Goal: Information Seeking & Learning: Learn about a topic

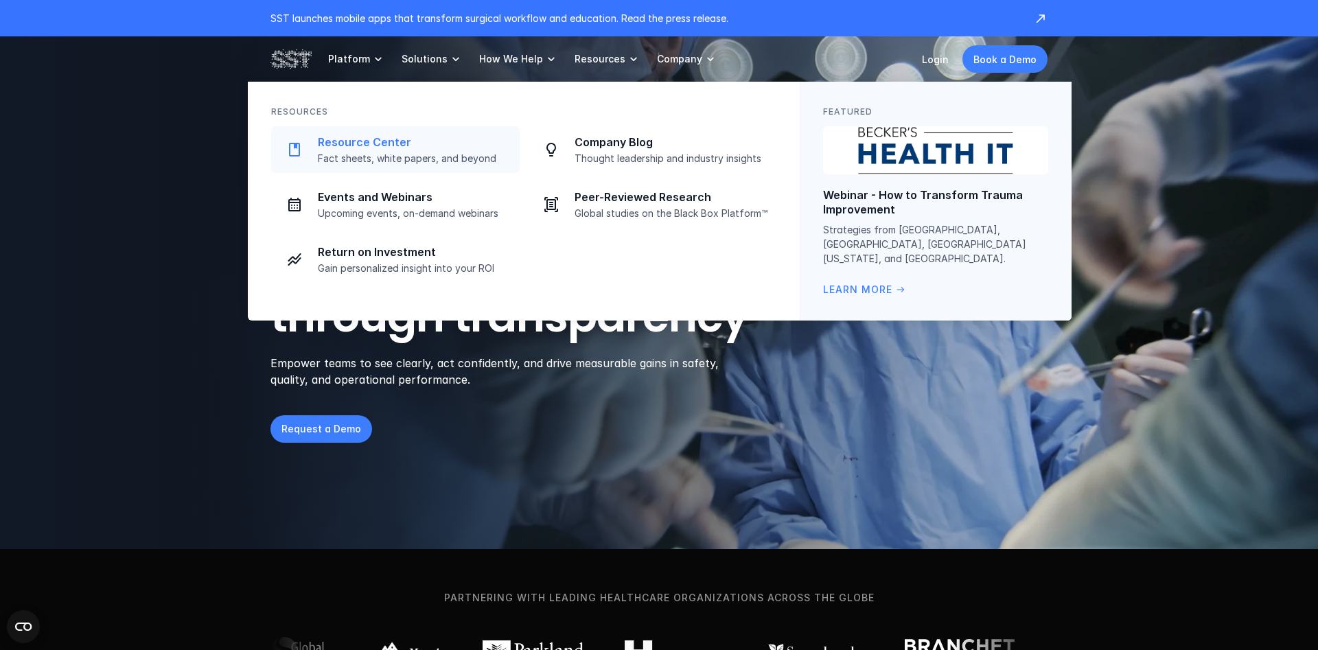
click at [371, 138] on p "Resource Center" at bounding box center [415, 142] width 194 height 14
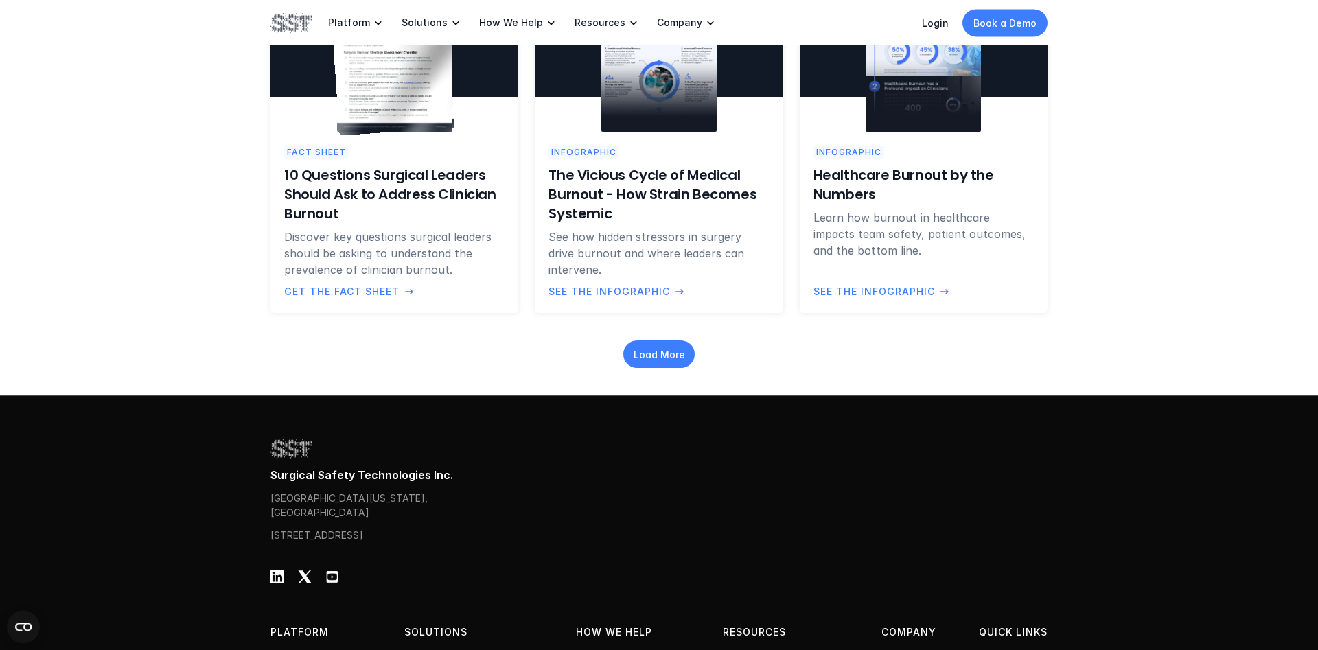
scroll to position [1541, 0]
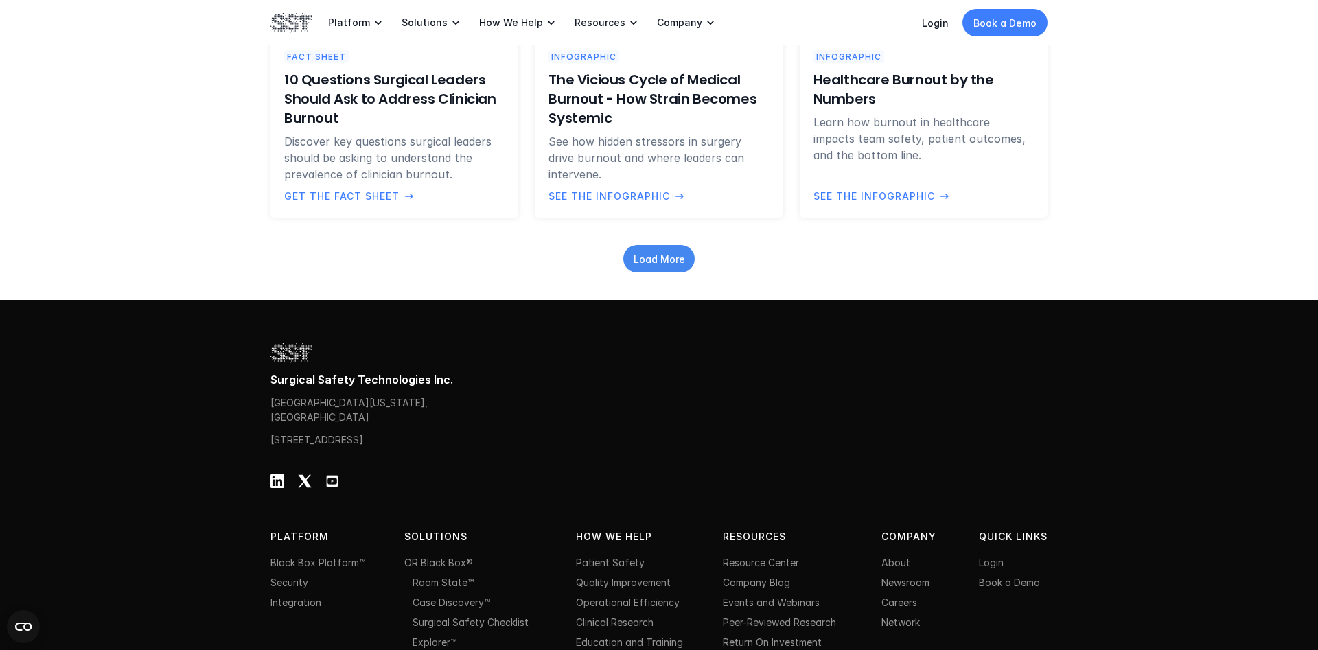
click at [640, 264] on p "Load More" at bounding box center [659, 258] width 51 height 14
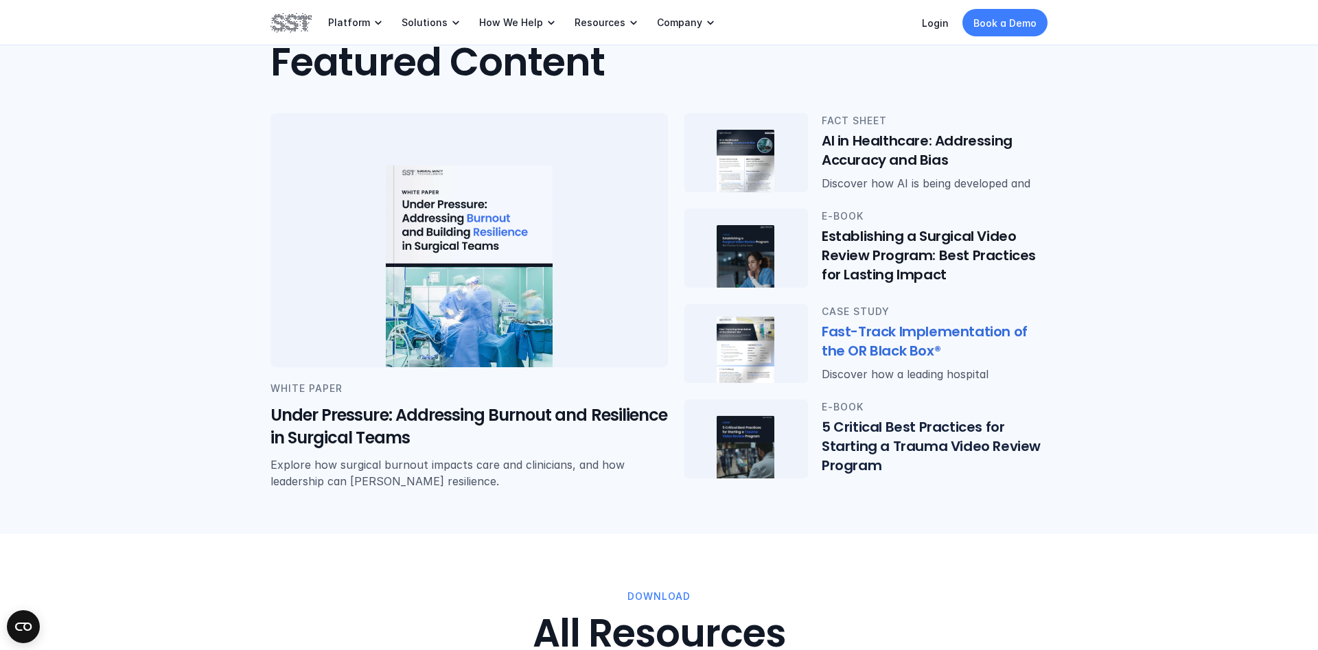
scroll to position [0, 0]
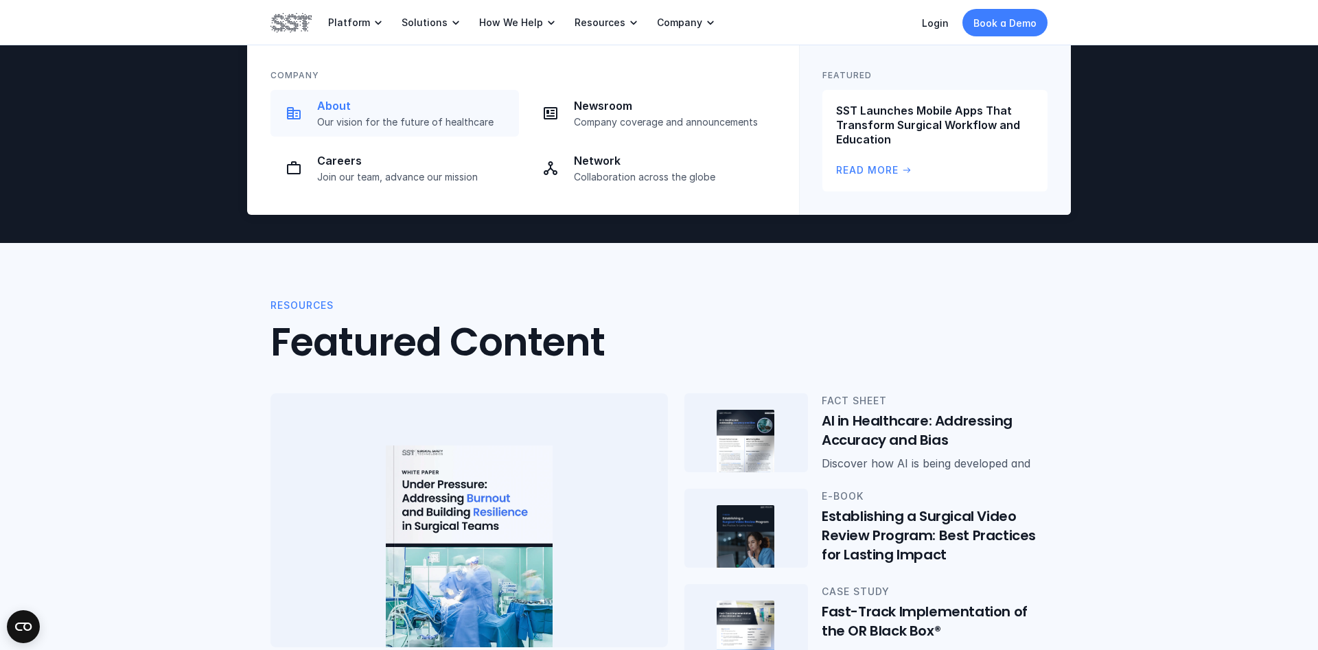
click at [409, 120] on p "Our vision for the future of healthcare" at bounding box center [414, 122] width 194 height 12
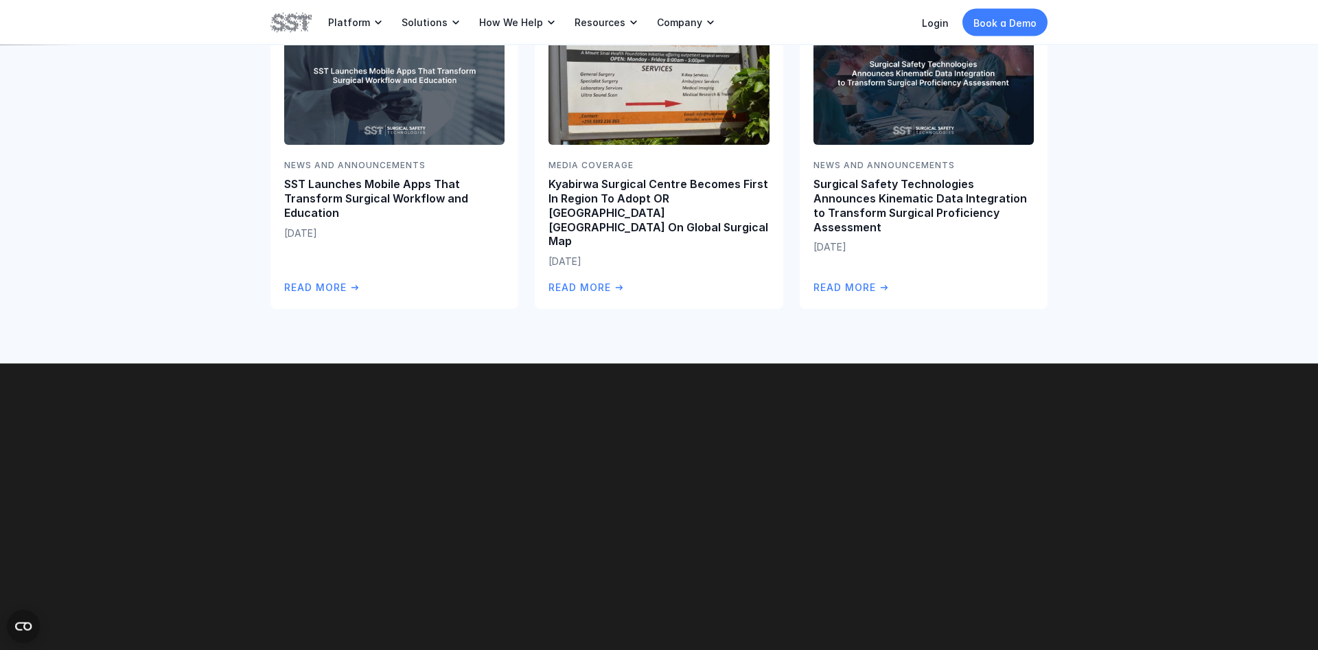
scroll to position [3221, 0]
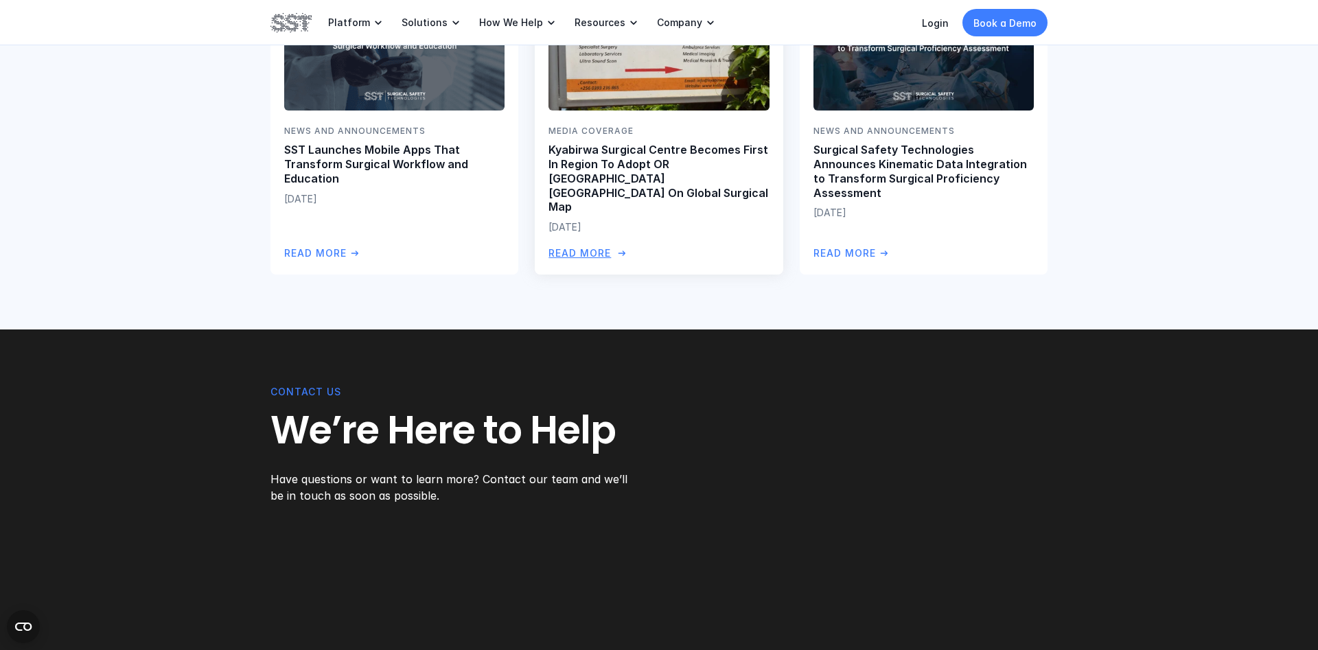
click at [628, 167] on p "Kyabirwa Surgical Centre Becomes First In Region To Adopt OR [GEOGRAPHIC_DATA] …" at bounding box center [659, 178] width 220 height 71
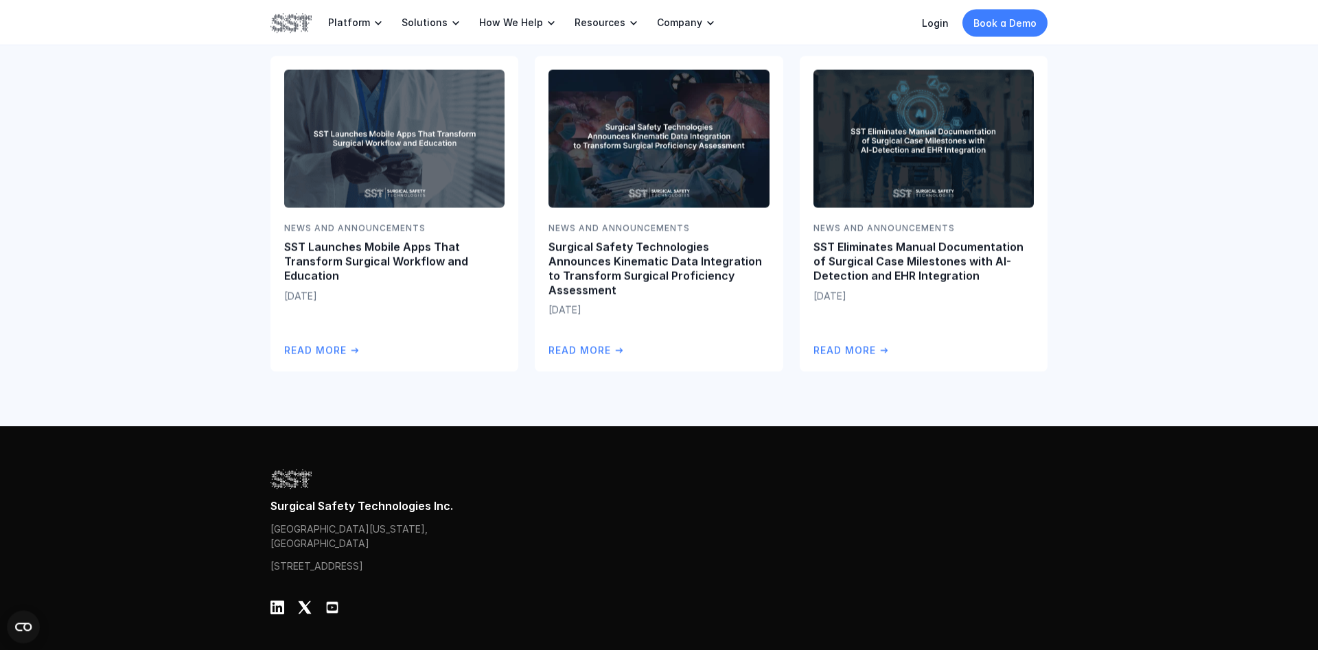
scroll to position [1331, 0]
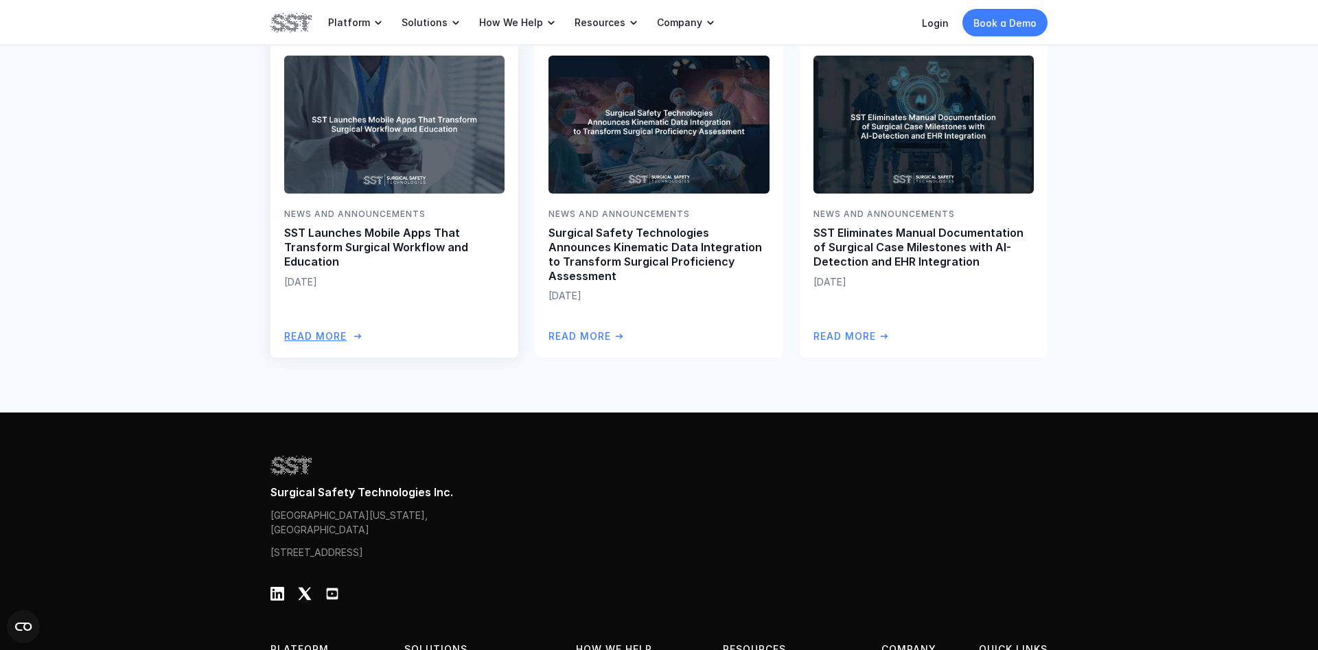
click at [369, 227] on p "SST Launches Mobile Apps That Transform Surgical Workflow and Education" at bounding box center [394, 248] width 220 height 43
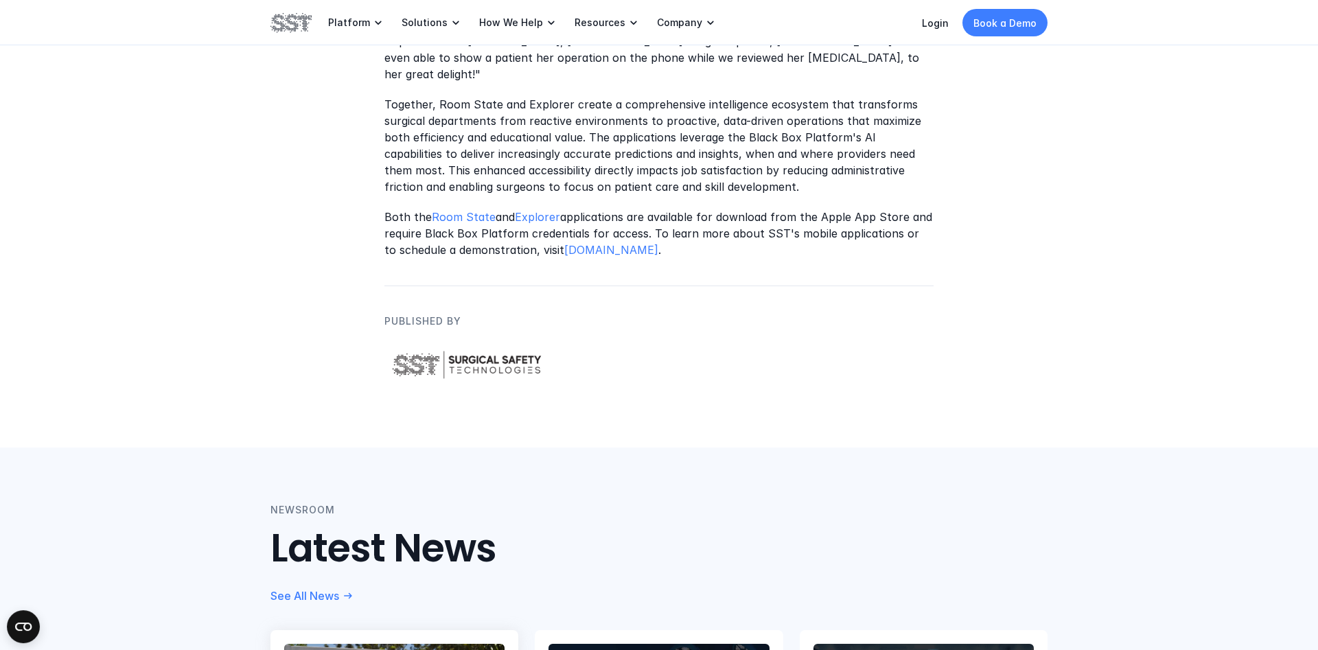
scroll to position [1260, 0]
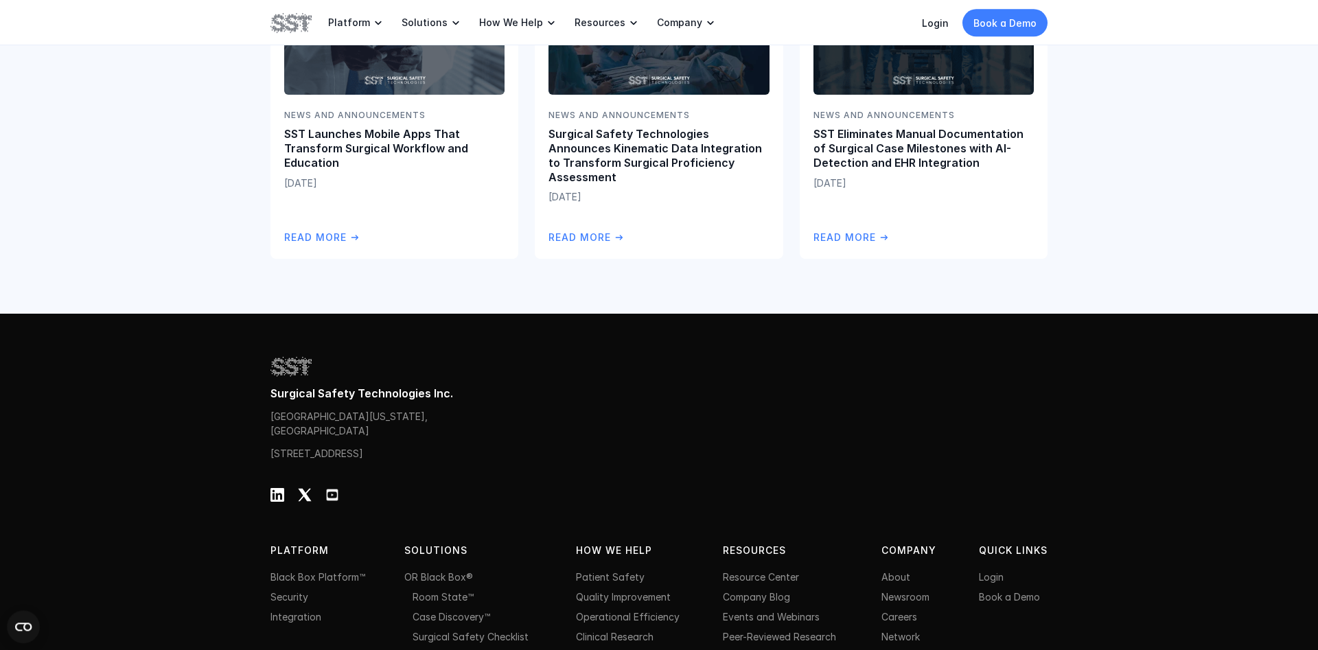
scroll to position [1582, 0]
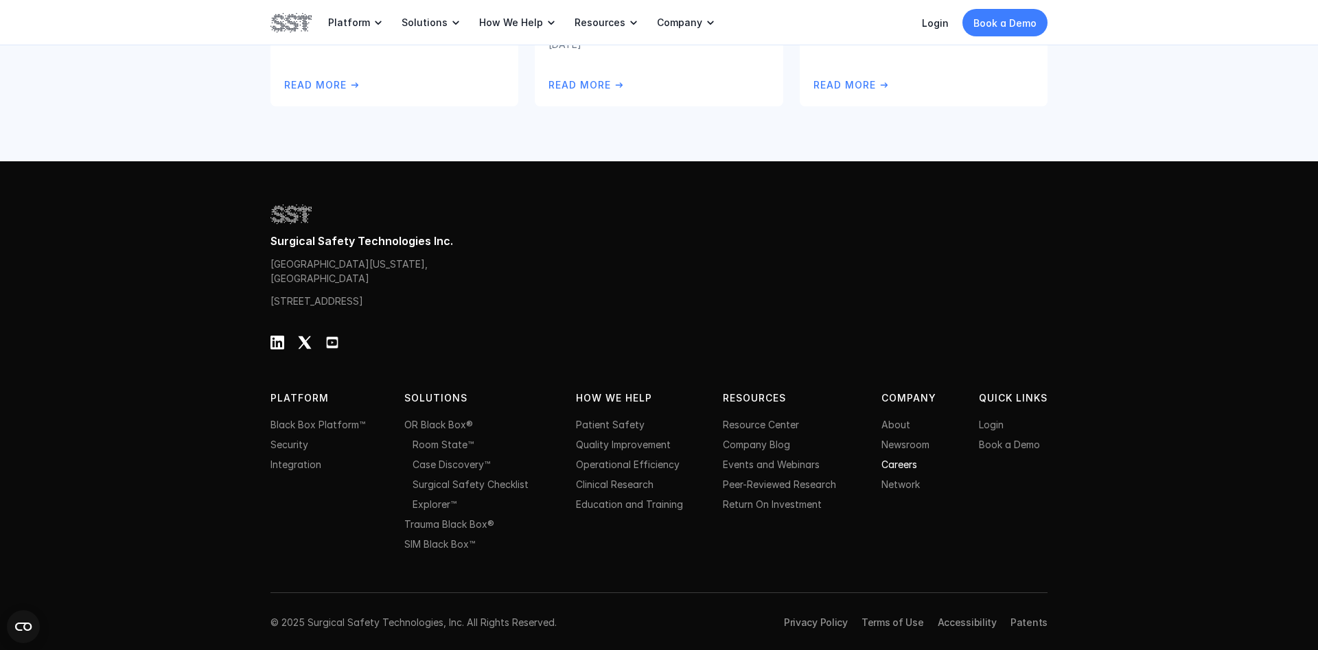
click at [895, 463] on link "Careers" at bounding box center [900, 465] width 36 height 12
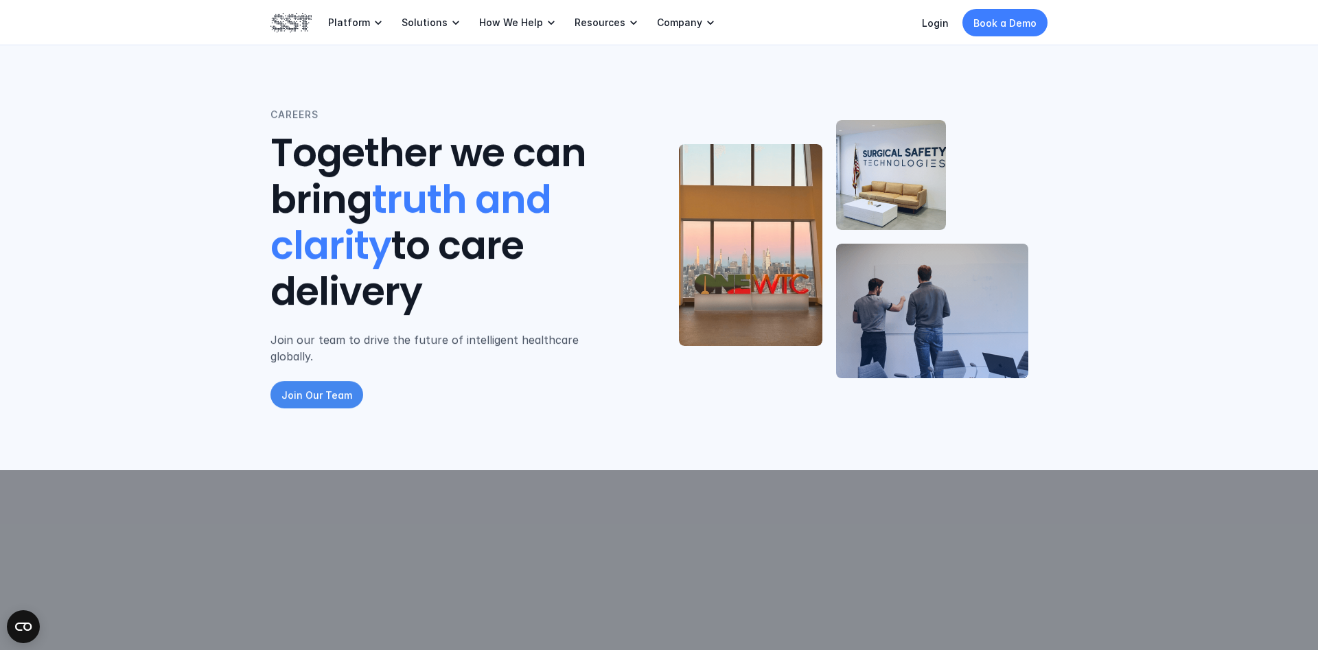
click at [332, 388] on p "Join Our Team" at bounding box center [316, 395] width 71 height 14
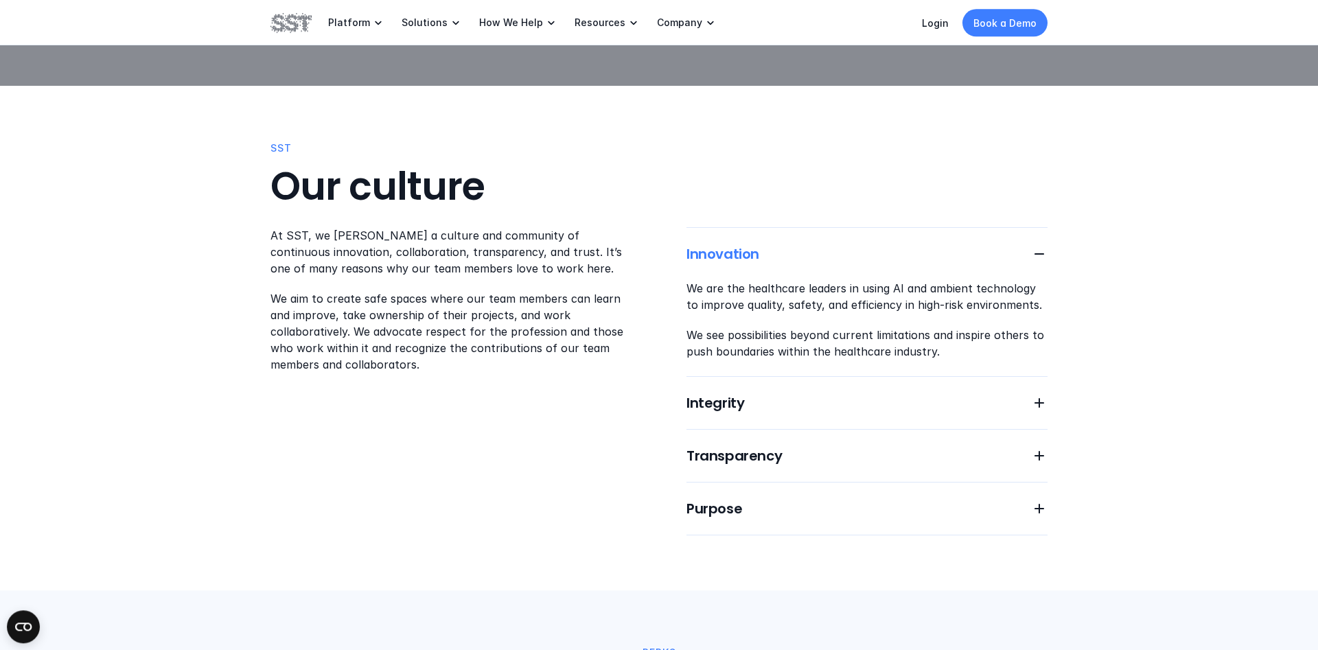
scroll to position [634, 0]
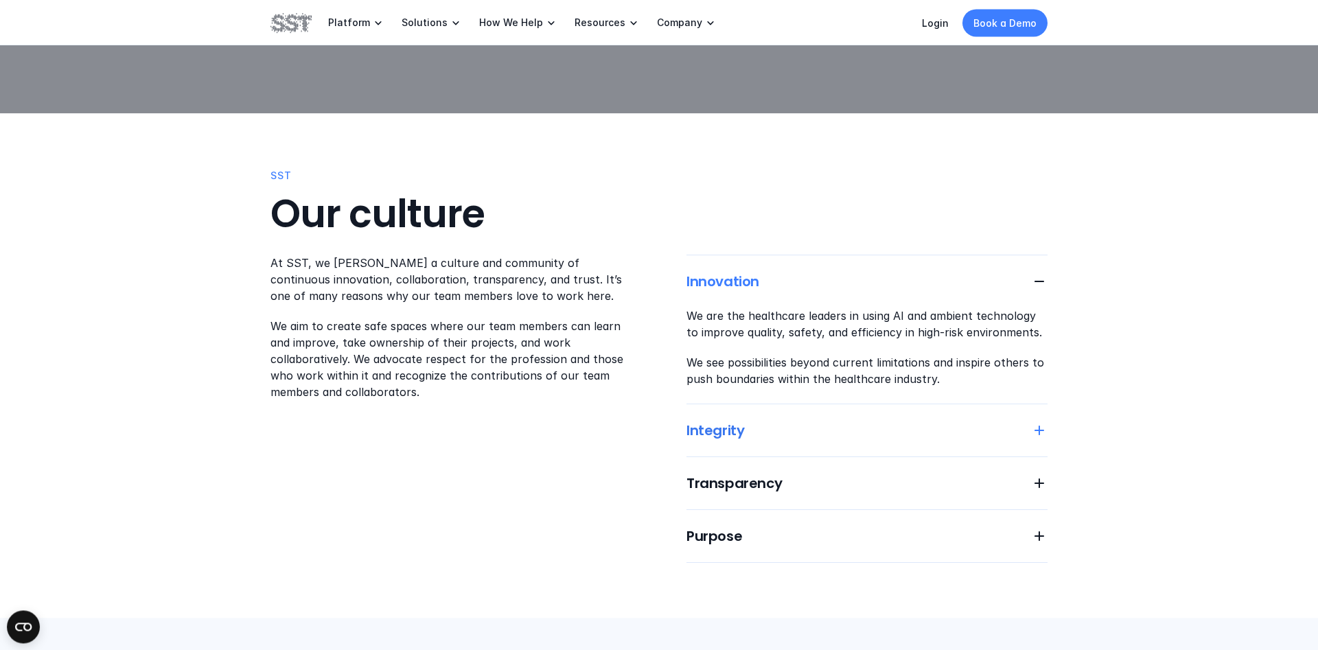
click at [711, 422] on h6 "Integrity" at bounding box center [856, 430] width 338 height 19
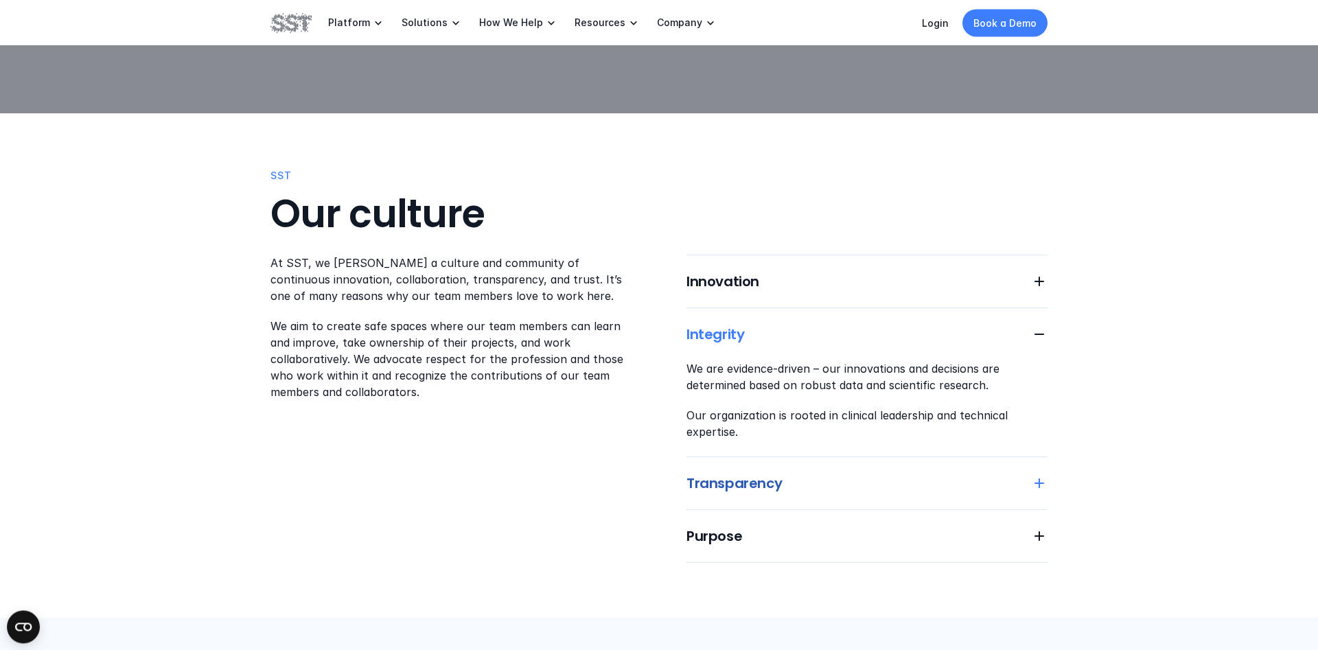
click at [719, 474] on h6 "Transparency" at bounding box center [856, 483] width 338 height 19
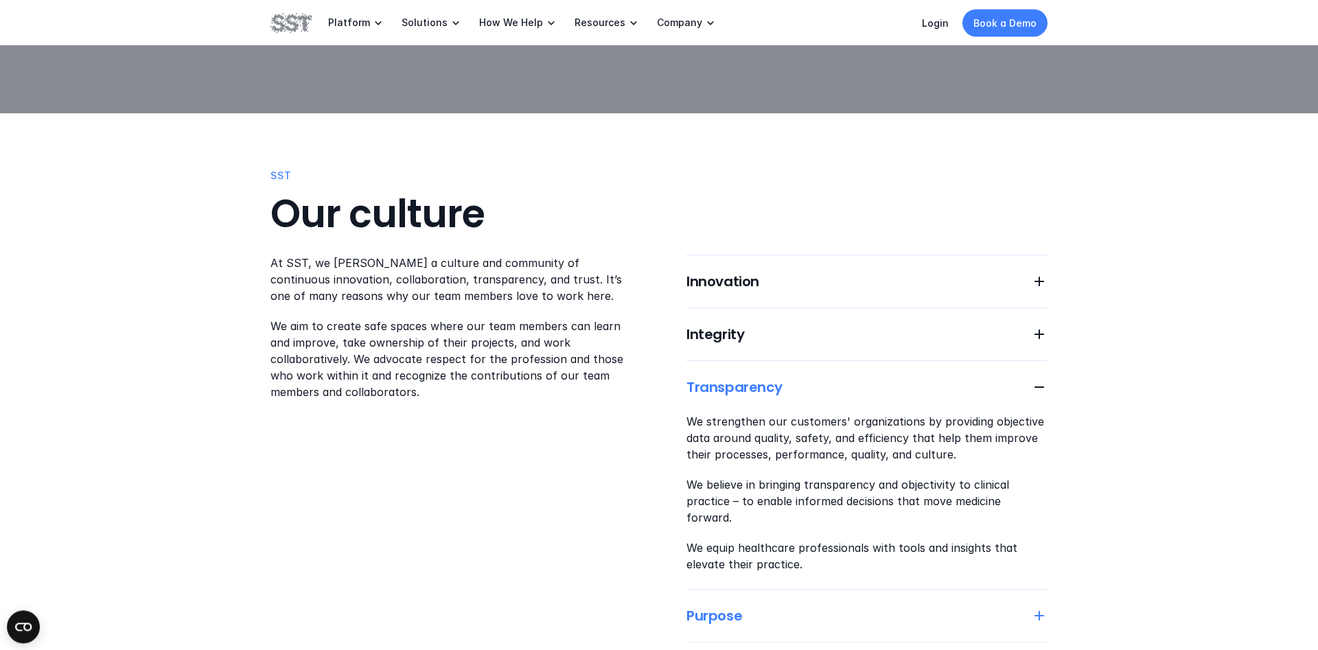
click at [735, 606] on h6 "Purpose" at bounding box center [856, 615] width 338 height 19
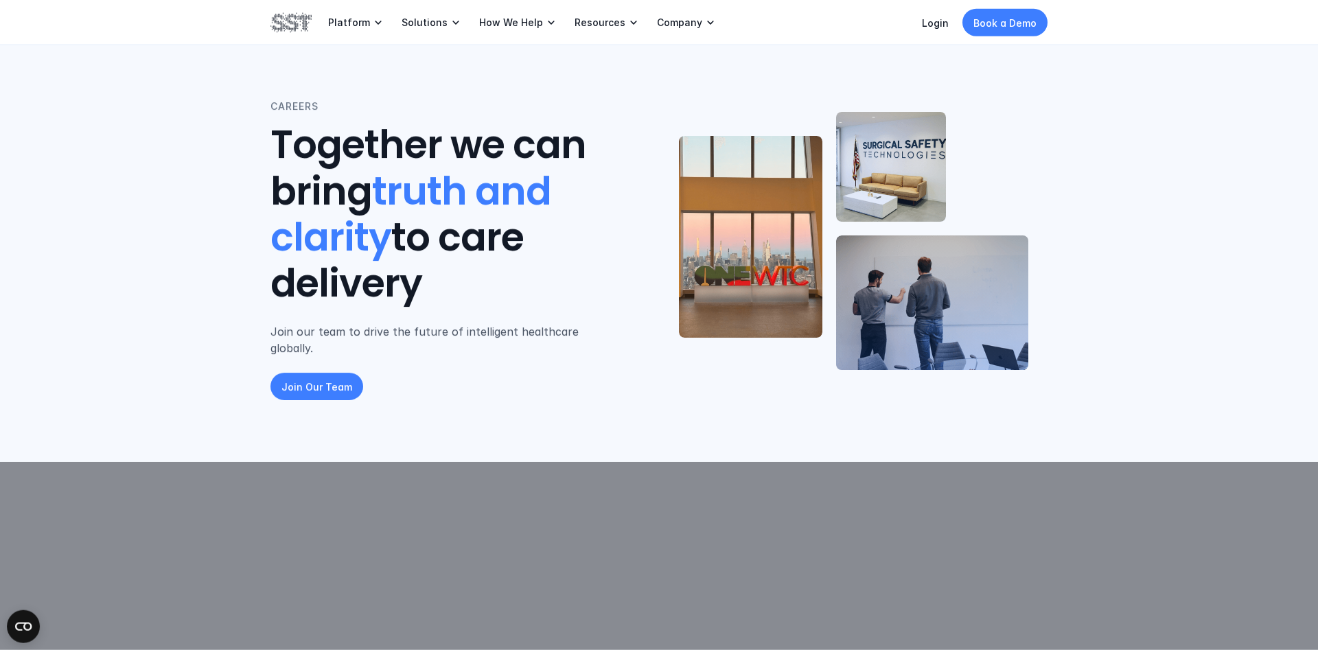
scroll to position [0, 0]
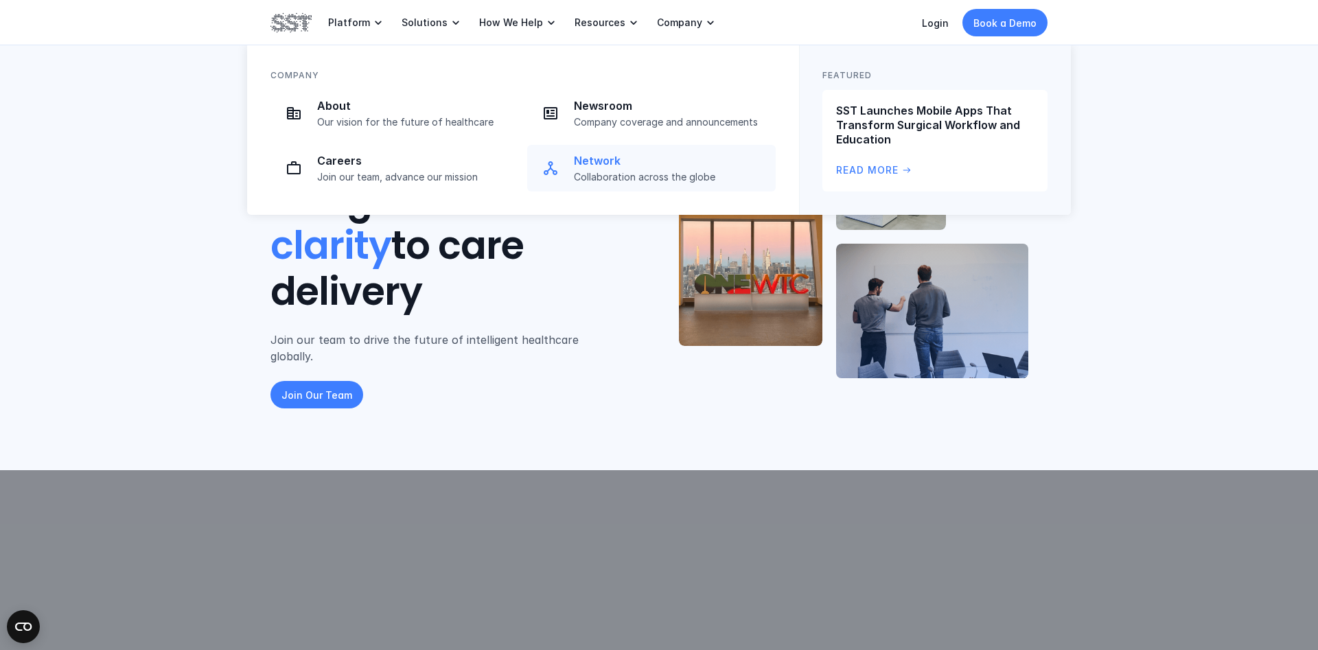
click at [610, 168] on p "Network" at bounding box center [671, 161] width 194 height 14
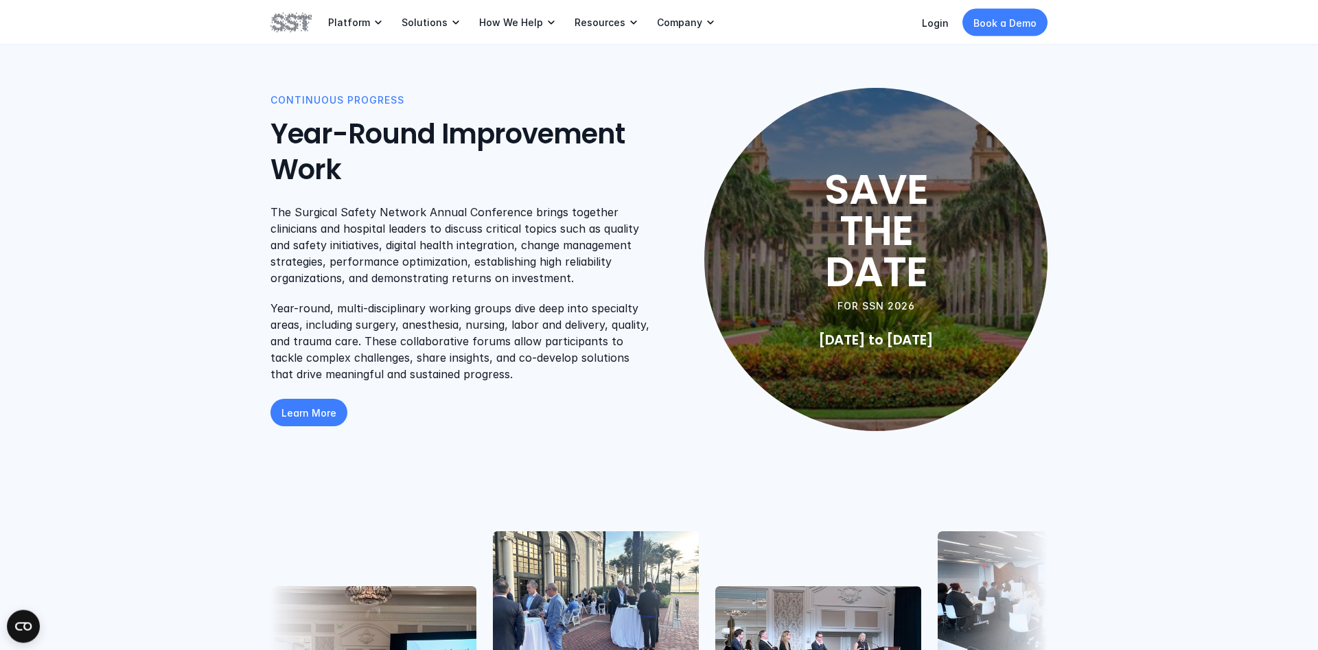
scroll to position [770, 0]
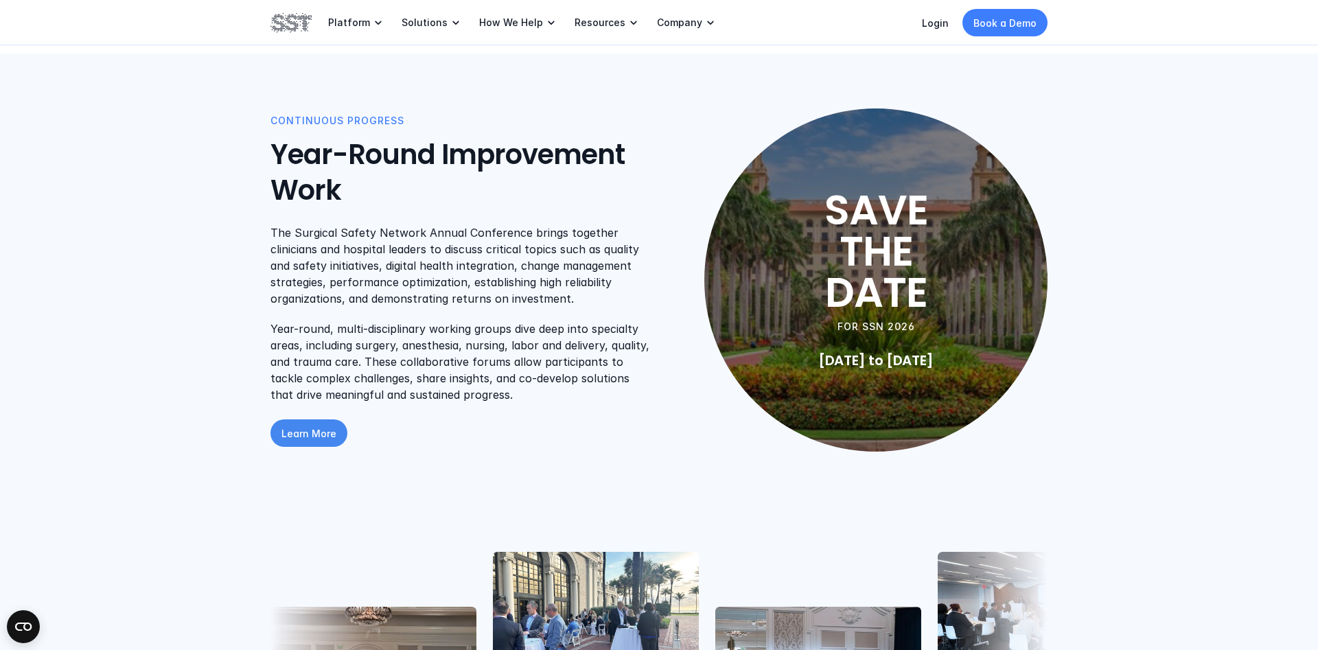
click at [316, 435] on p "Learn More" at bounding box center [308, 433] width 55 height 14
